Goal: Task Accomplishment & Management: Use online tool/utility

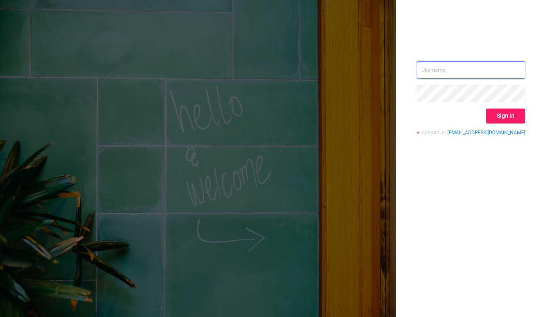
type input "[EMAIL_ADDRESS][DOMAIN_NAME]"
click at [502, 109] on button "Sign in" at bounding box center [505, 116] width 39 height 15
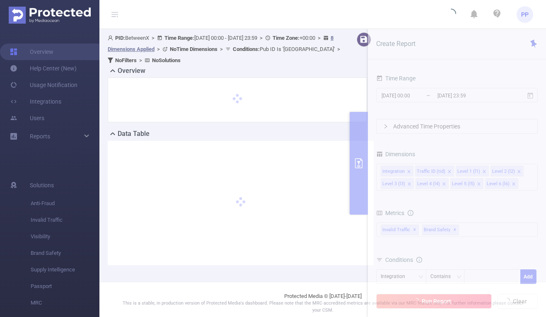
scroll to position [7, 0]
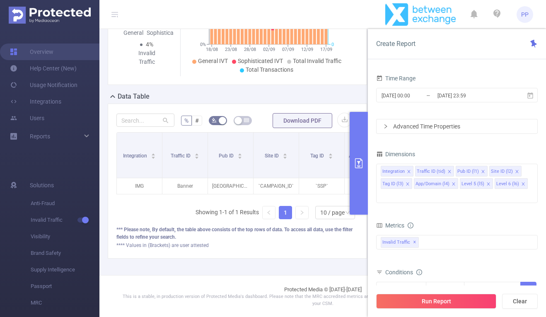
click at [357, 161] on icon "primary" at bounding box center [358, 163] width 7 height 10
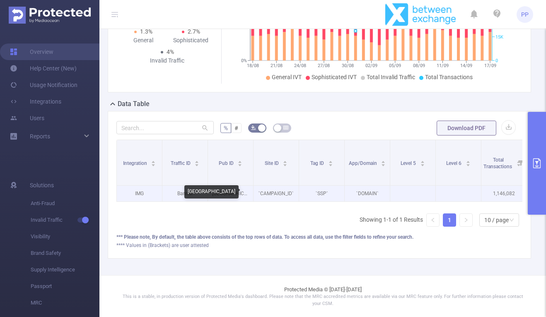
click at [231, 193] on p "[GEOGRAPHIC_DATA]" at bounding box center [230, 194] width 45 height 16
copy p "[GEOGRAPHIC_DATA]"
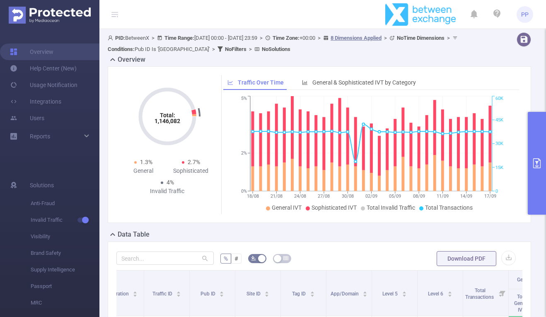
click at [536, 169] on button "primary" at bounding box center [537, 163] width 18 height 103
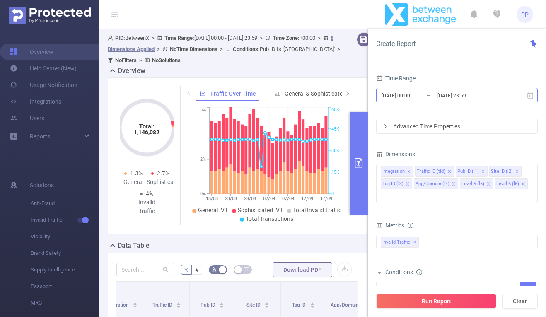
click at [418, 93] on input "[DATE] 00:00" at bounding box center [414, 95] width 67 height 11
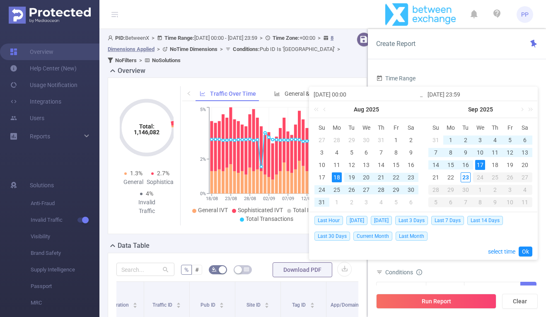
click at [446, 31] on div "Create Report" at bounding box center [457, 44] width 178 height 30
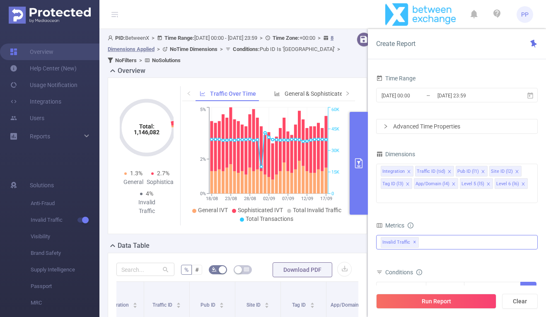
click at [476, 235] on div "Invalid Traffic ✕" at bounding box center [457, 242] width 162 height 14
click at [385, 191] on div at bounding box center [383, 196] width 4 height 11
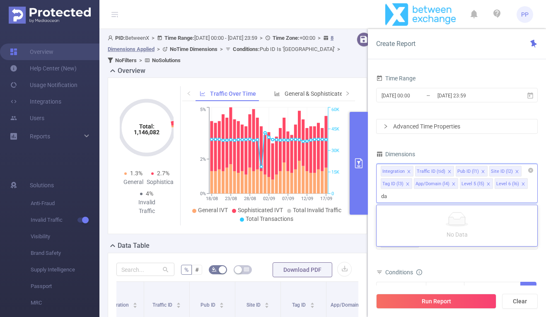
type input "d"
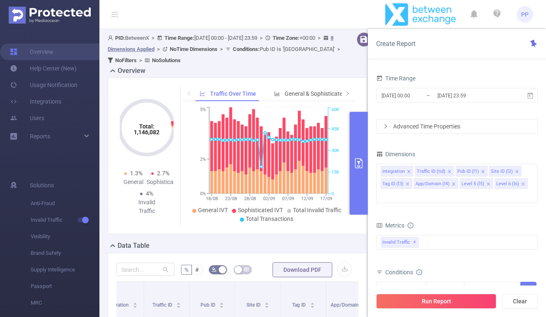
click at [501, 220] on div "Metrics" at bounding box center [457, 227] width 162 height 14
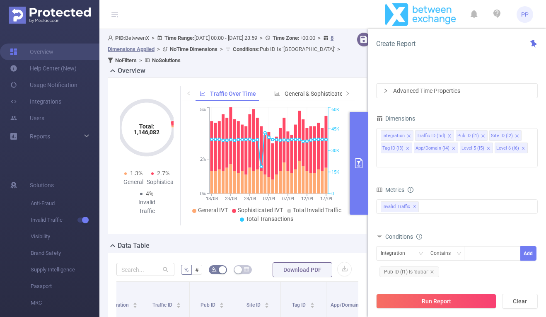
click at [384, 96] on div "Advanced Time Properties" at bounding box center [457, 91] width 161 height 14
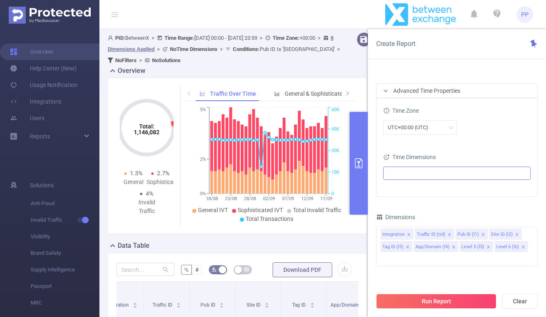
click at [420, 169] on ul at bounding box center [454, 173] width 136 height 12
click at [403, 188] on li "Date (Example: [DATE] )" at bounding box center [457, 188] width 144 height 11
click at [400, 189] on span at bounding box center [398, 188] width 7 height 7
click at [487, 137] on div "UTC+00:00 (UTC)" at bounding box center [456, 127] width 147 height 19
click at [447, 295] on button "Run Report" at bounding box center [436, 301] width 120 height 15
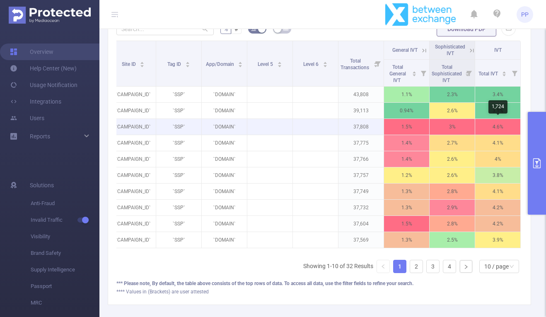
scroll to position [211, 0]
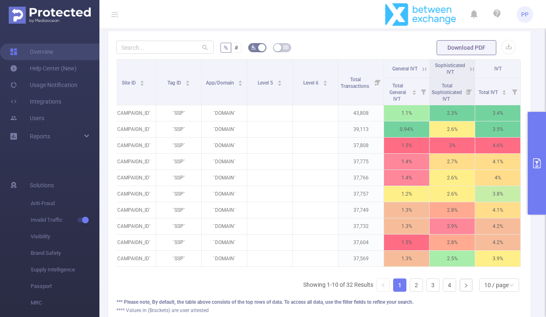
click at [536, 146] on button "primary" at bounding box center [537, 163] width 18 height 103
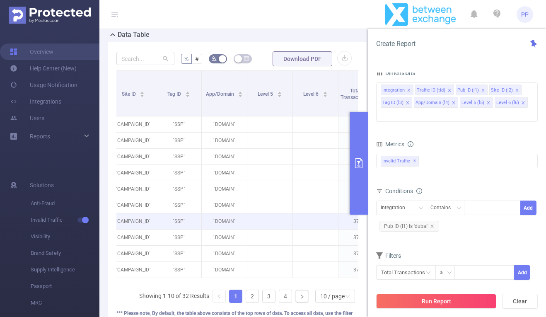
click at [273, 223] on p at bounding box center [269, 221] width 45 height 8
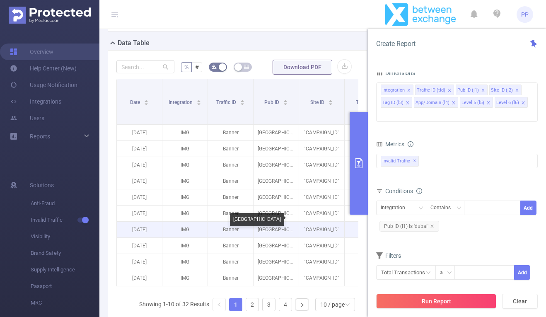
scroll to position [202, 0]
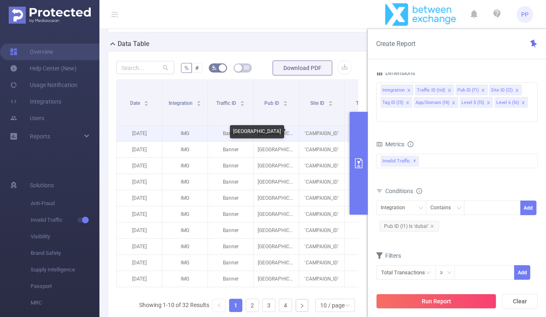
click at [277, 132] on p "[GEOGRAPHIC_DATA]" at bounding box center [276, 134] width 45 height 16
